Goal: Obtain resource: Download file/media

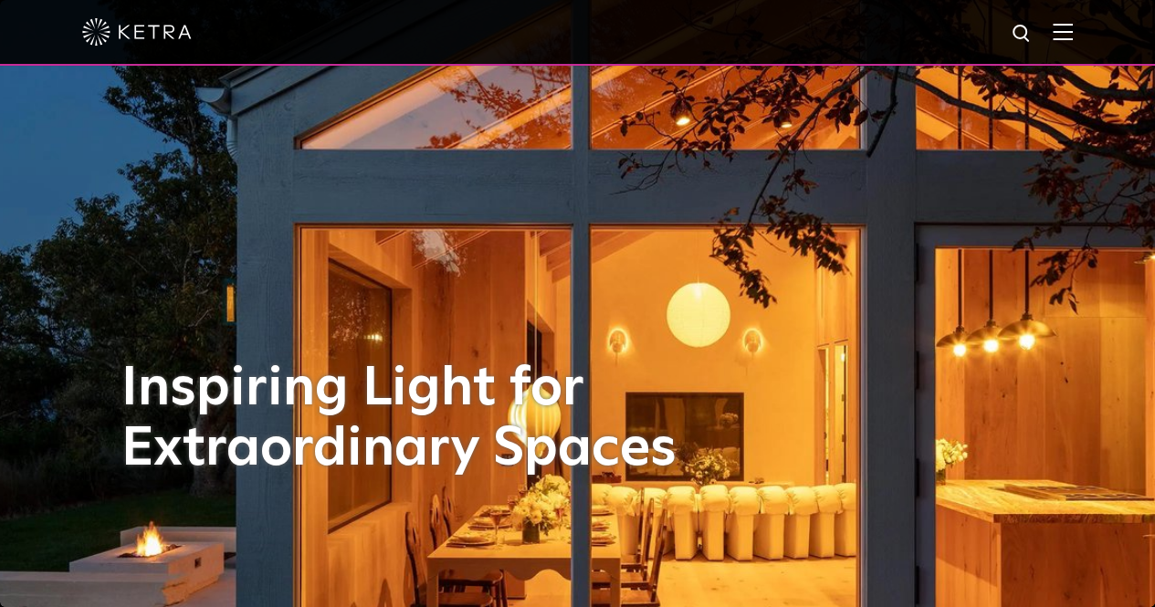
click at [1067, 39] on div at bounding box center [577, 33] width 1155 height 66
click at [1068, 41] on span at bounding box center [1062, 32] width 20 height 18
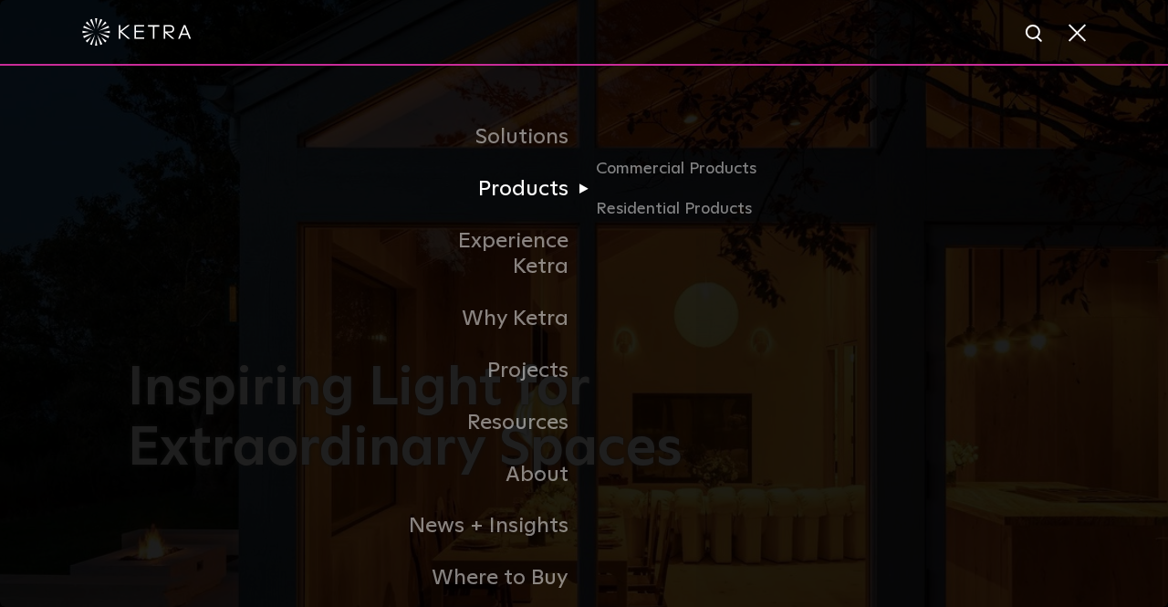
click at [542, 204] on link "Products" at bounding box center [490, 189] width 187 height 52
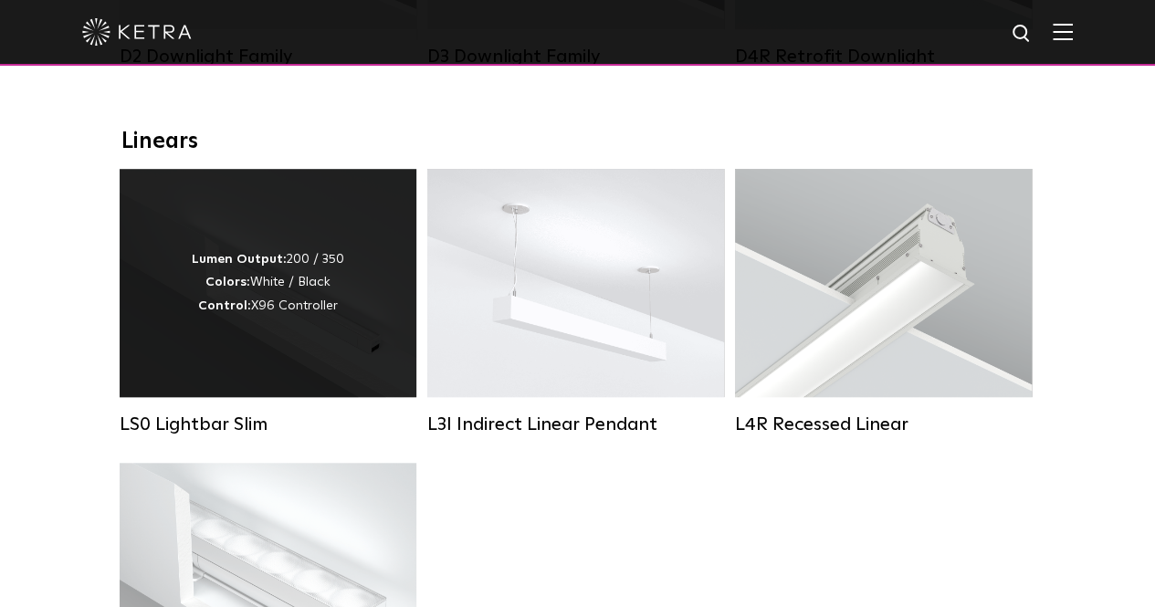
scroll to position [639, 0]
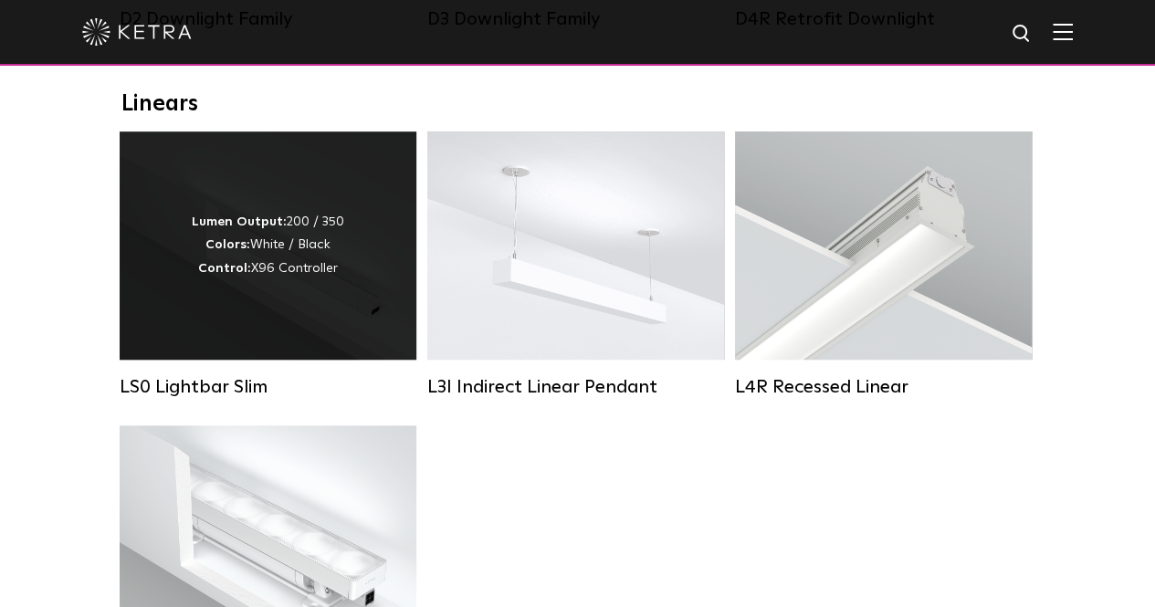
click at [219, 395] on div "LS0 Lightbar Slim" at bounding box center [268, 387] width 297 height 22
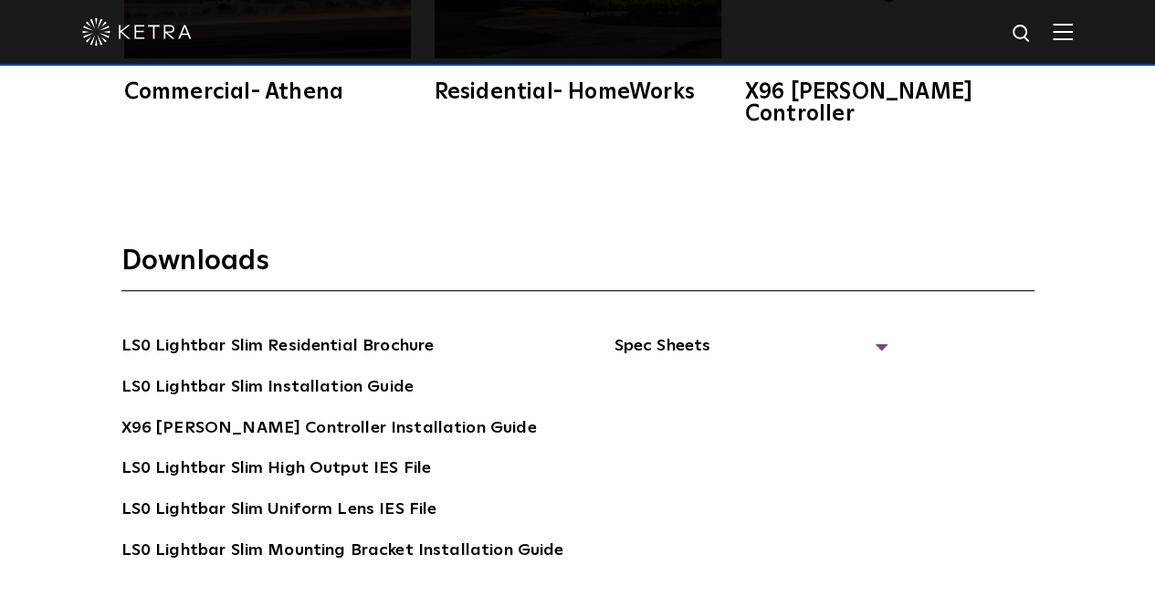
scroll to position [3103, 0]
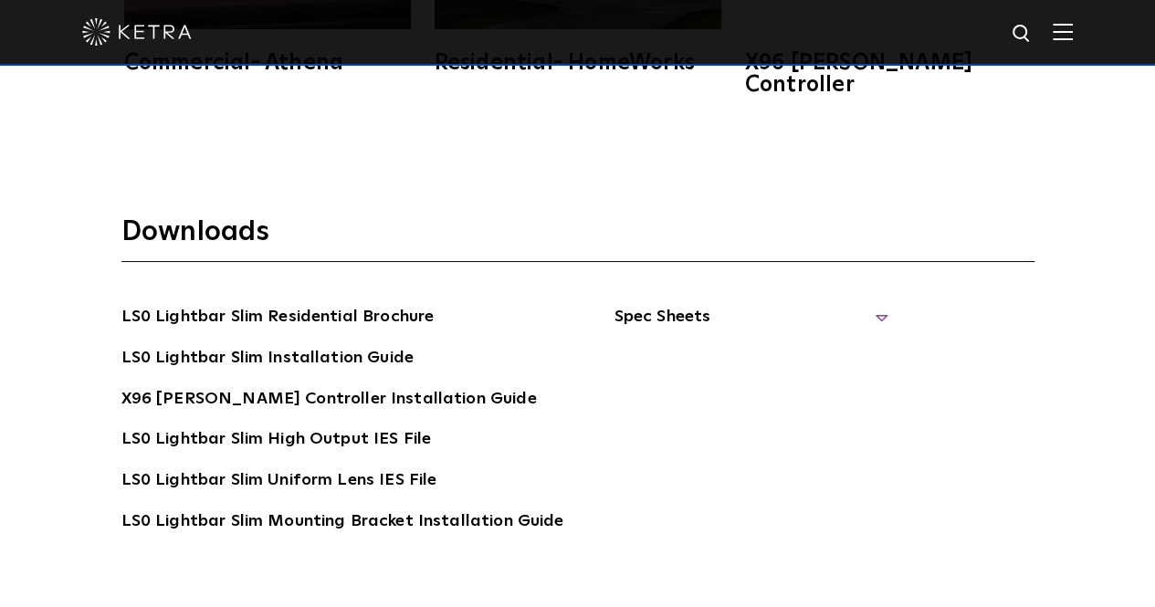
click at [644, 304] on span "Spec Sheets" at bounding box center [750, 324] width 274 height 40
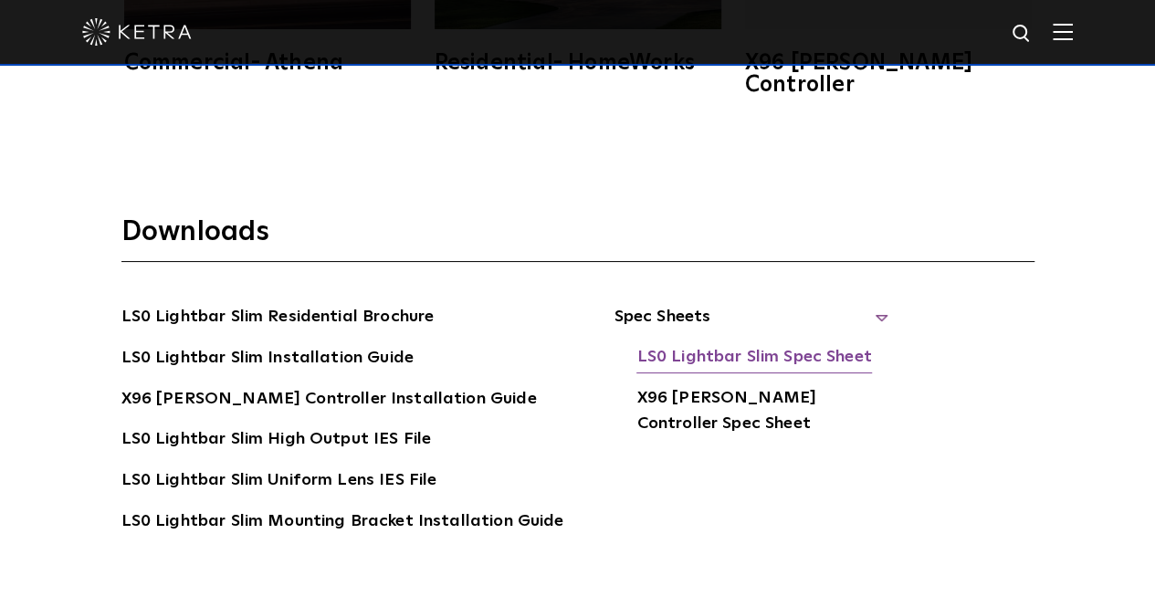
click at [669, 344] on link "LS0 Lightbar Slim Spec Sheet" at bounding box center [753, 358] width 235 height 29
